Goal: Obtain resource: Obtain resource

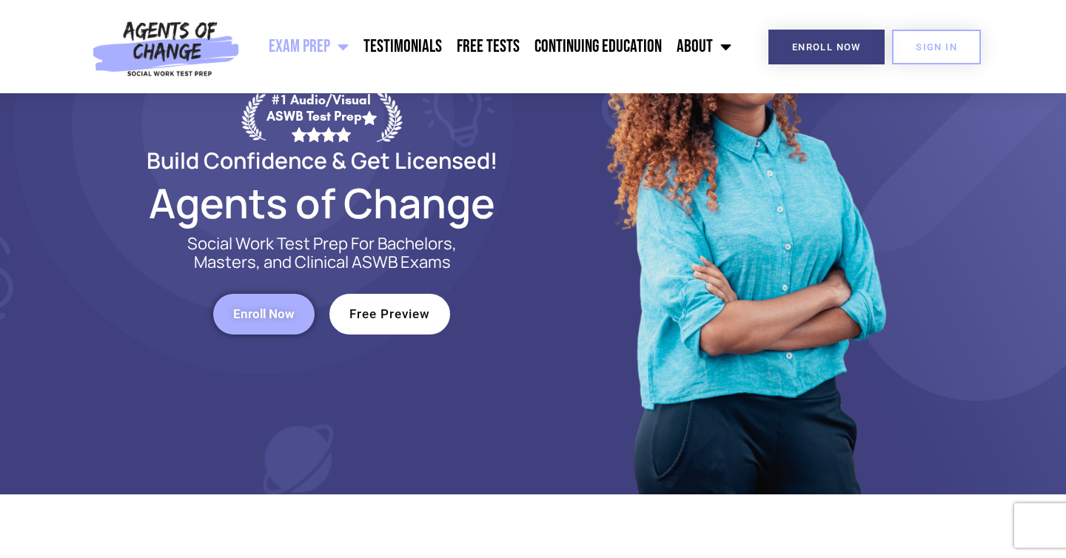
scroll to position [153, 0]
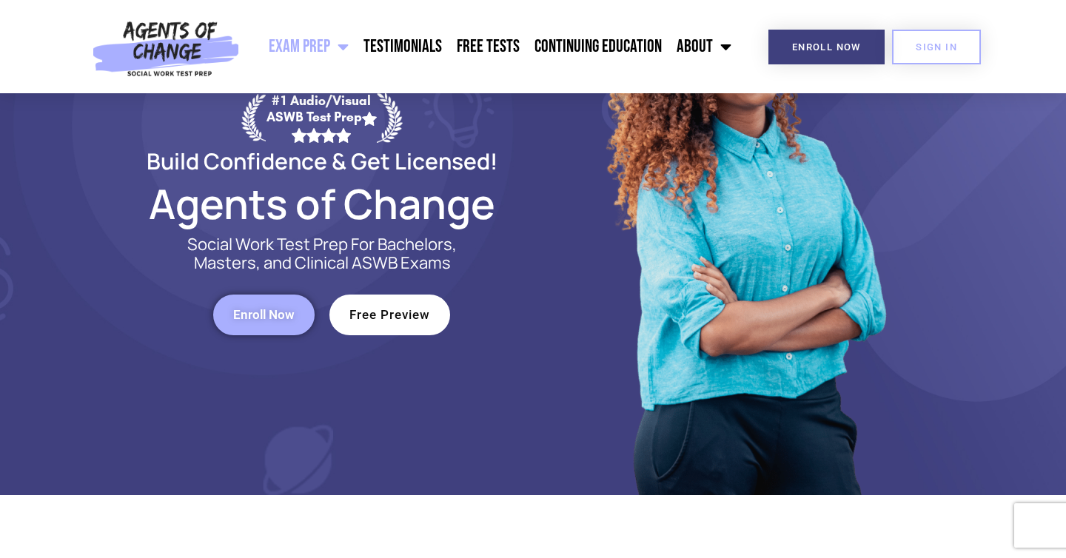
click at [261, 309] on span "Enroll Now" at bounding box center [263, 315] width 61 height 13
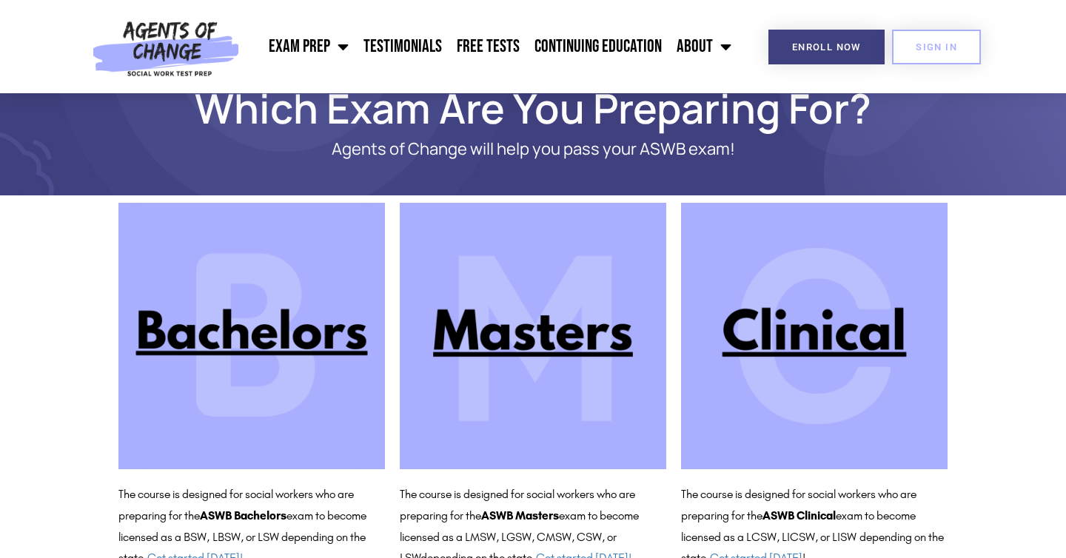
scroll to position [95, 0]
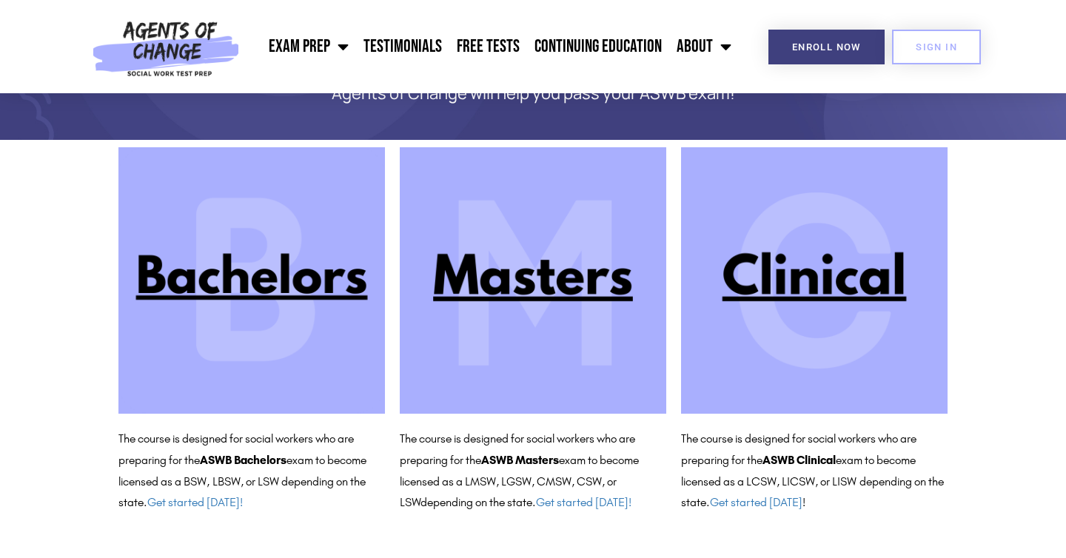
click at [534, 284] on img at bounding box center [533, 280] width 266 height 266
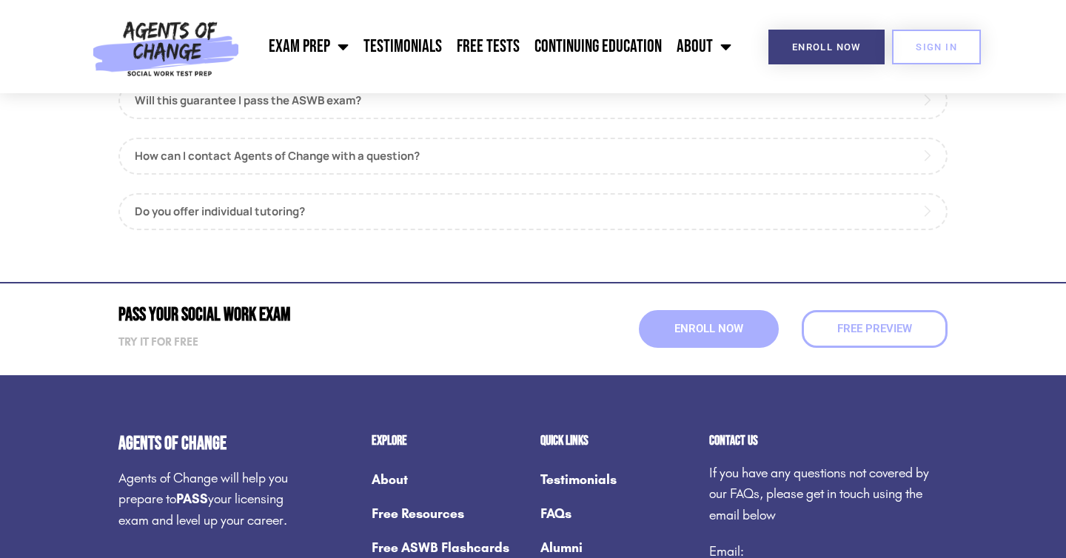
scroll to position [2170, 0]
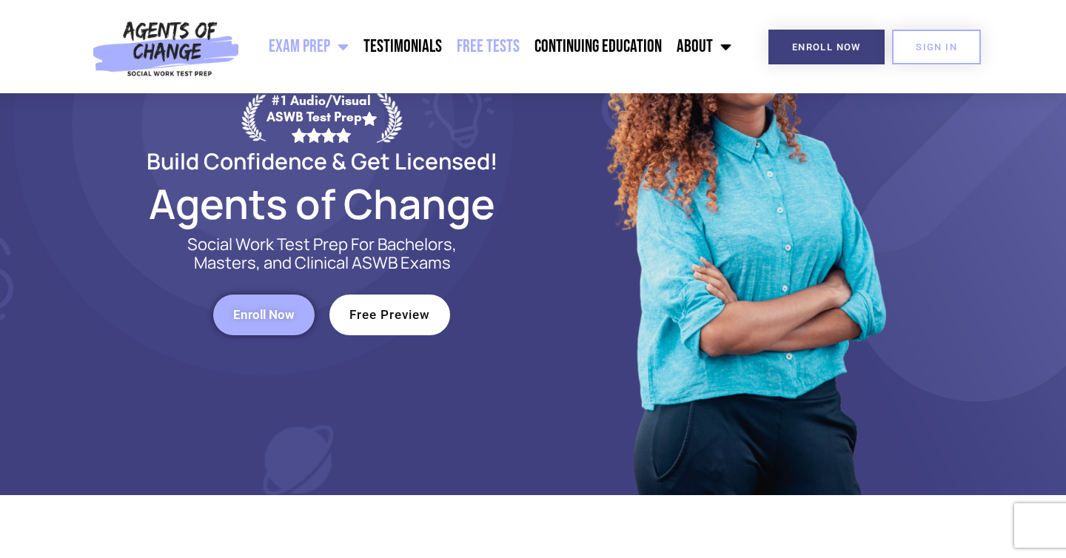
scroll to position [153, 0]
click at [485, 55] on link "Free Tests" at bounding box center [488, 46] width 78 height 37
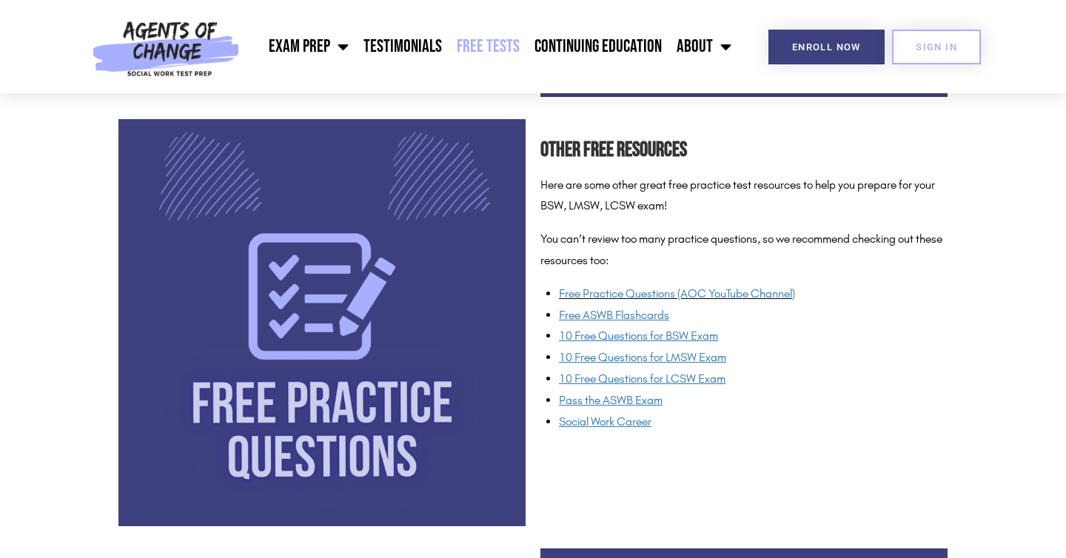
scroll to position [1057, 0]
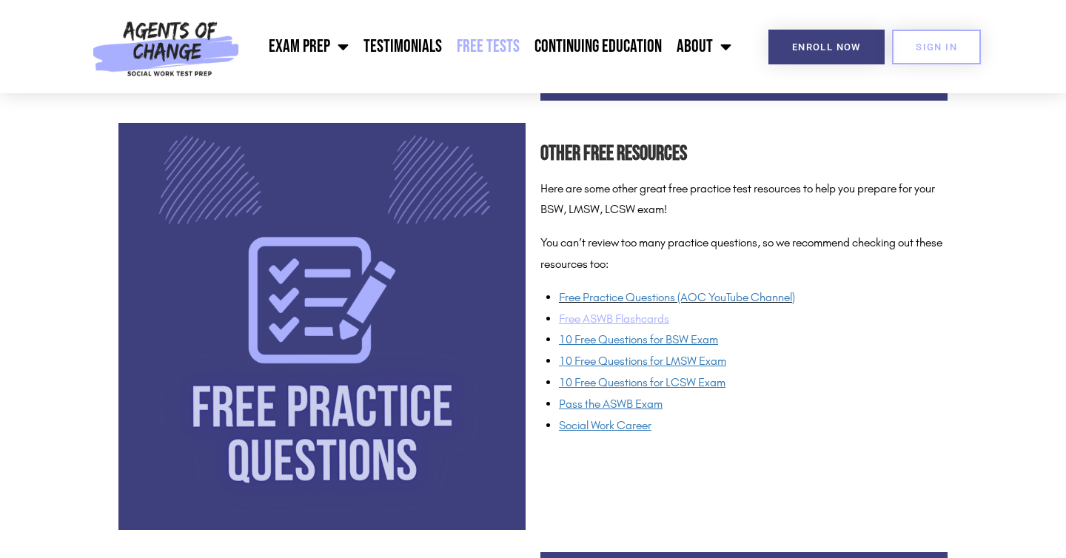
click at [616, 316] on u "Free ASWB Flashcards" at bounding box center [614, 319] width 110 height 14
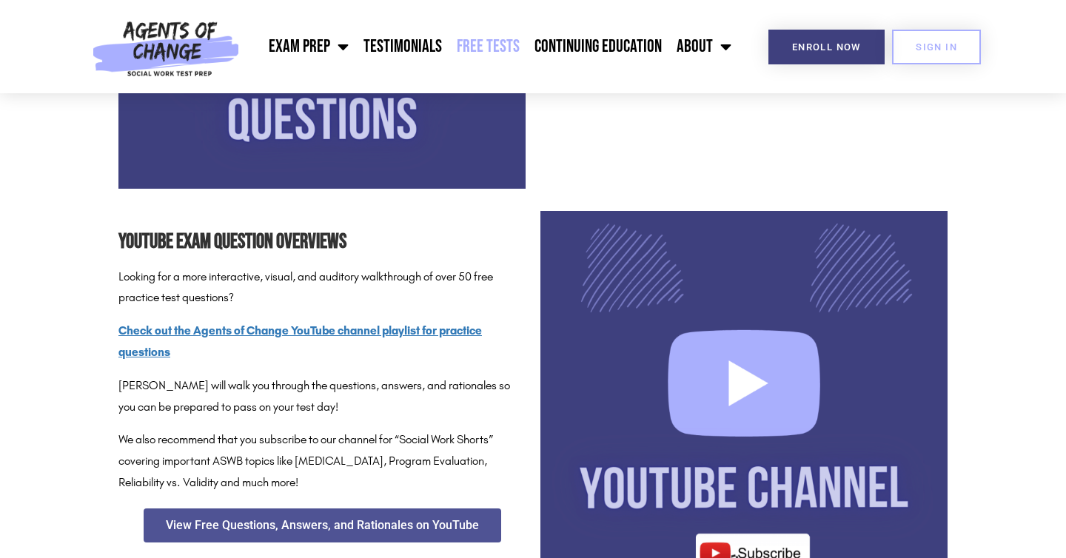
scroll to position [1210, 0]
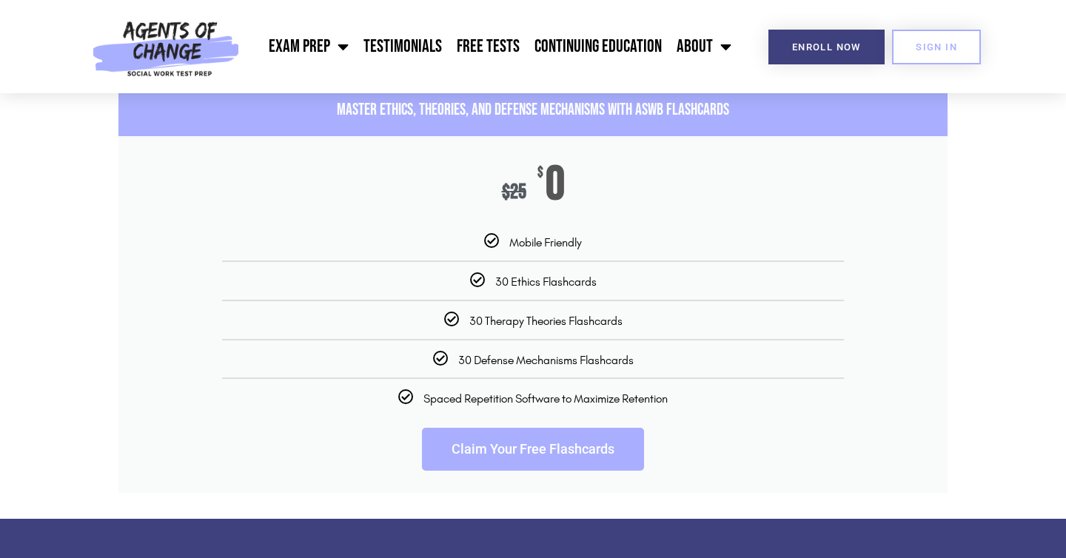
scroll to position [2270, 0]
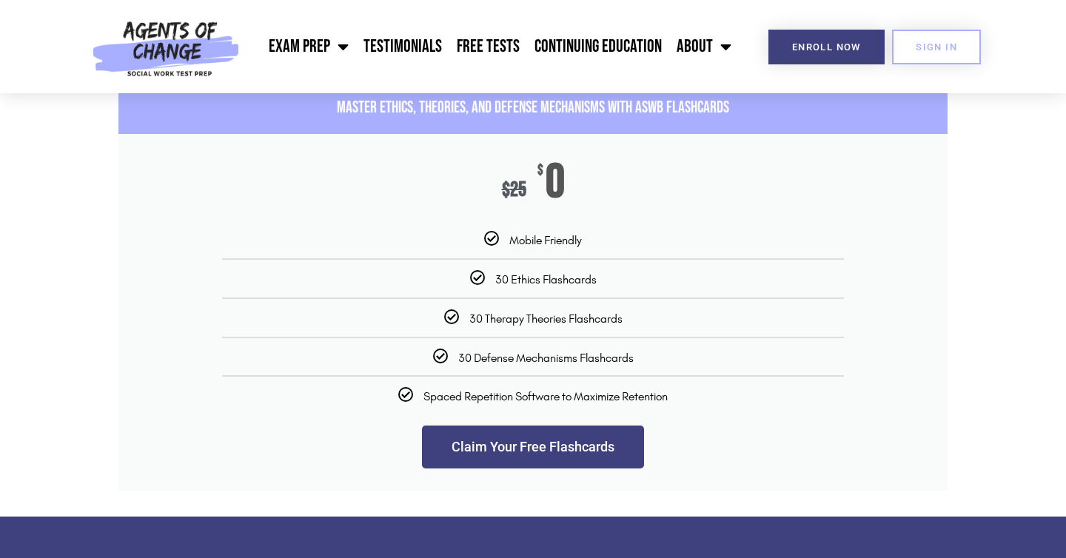
click at [591, 469] on link "Claim Your Free Flashcards" at bounding box center [533, 447] width 222 height 43
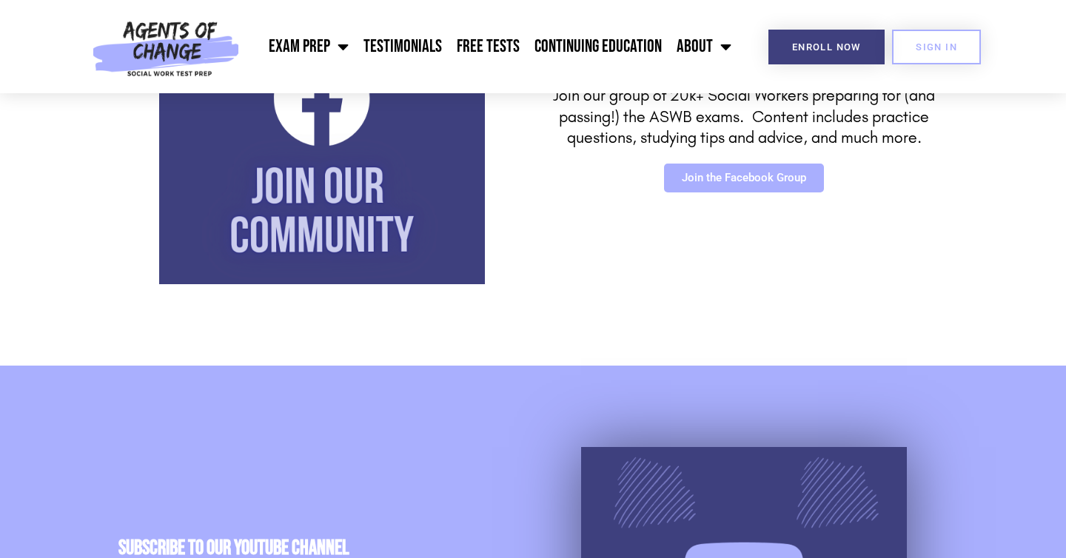
scroll to position [539, 0]
